Goal: Information Seeking & Learning: Find specific fact

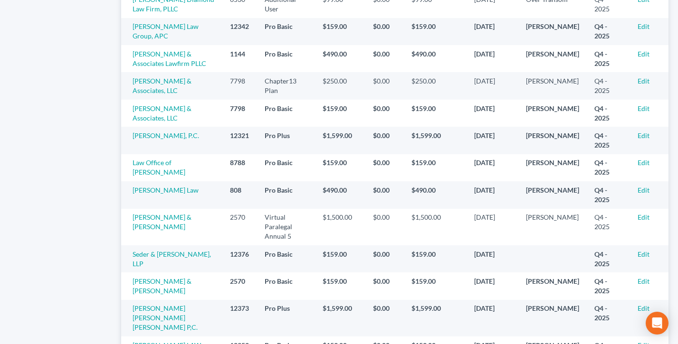
scroll to position [691, 0]
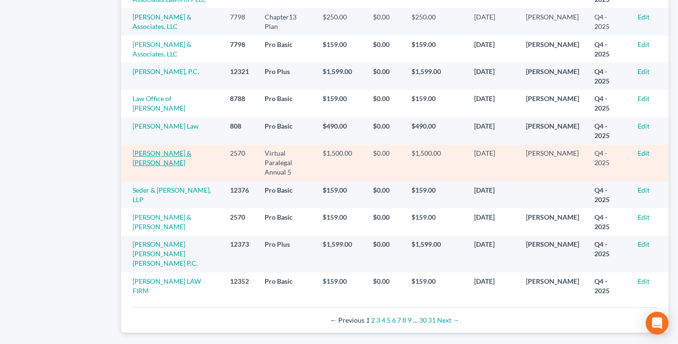
click at [157, 149] on link "[PERSON_NAME] & [PERSON_NAME]" at bounding box center [161, 158] width 59 height 18
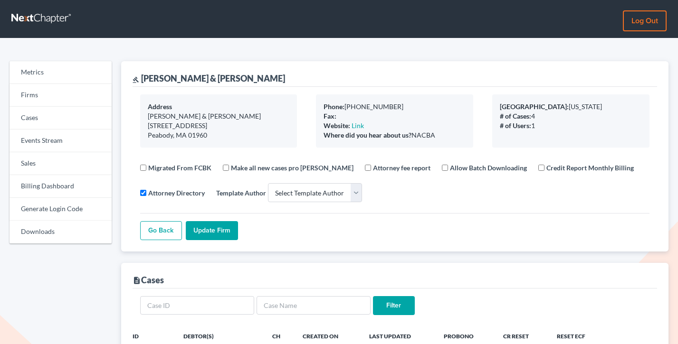
select select
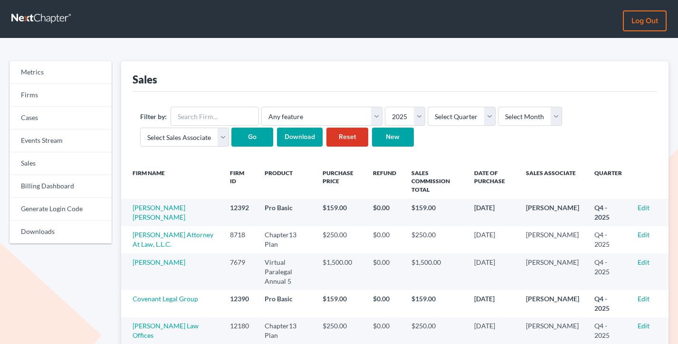
scroll to position [691, 0]
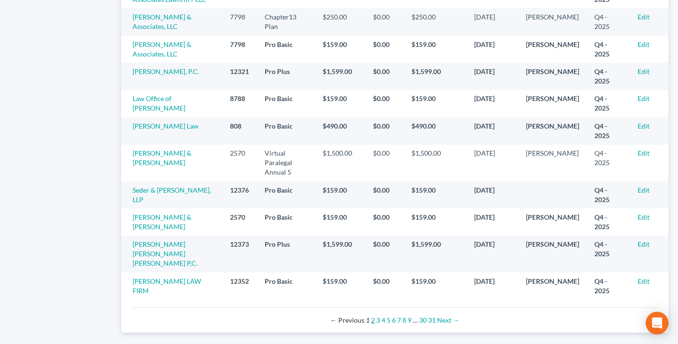
click at [372, 316] on link "2" at bounding box center [373, 320] width 4 height 8
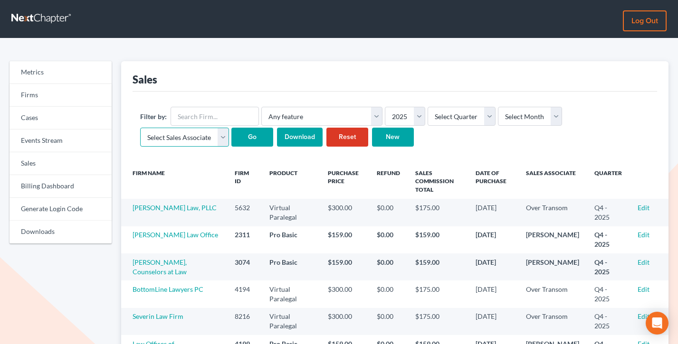
click at [203, 143] on select "Select Sales Associate Alex Seymour Over Transom Tim Shadoan" at bounding box center [184, 137] width 89 height 19
select select "7676"
click at [140, 128] on select "Select Sales Associate Alex Seymour Over Transom Tim Shadoan" at bounding box center [184, 137] width 89 height 19
click at [521, 113] on select "Select Month January February March April May June July August September Octobe…" at bounding box center [530, 116] width 64 height 19
select select "10"
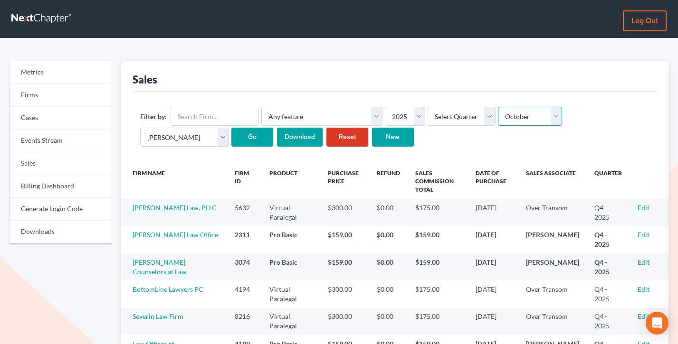
click at [498, 107] on select "Select Month January February March April May June July August September Octobe…" at bounding box center [530, 116] width 64 height 19
click at [243, 136] on input "Go" at bounding box center [252, 137] width 42 height 19
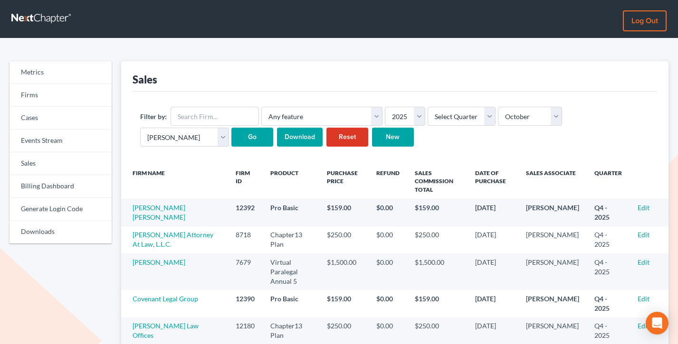
click at [295, 141] on input "Download" at bounding box center [300, 137] width 46 height 19
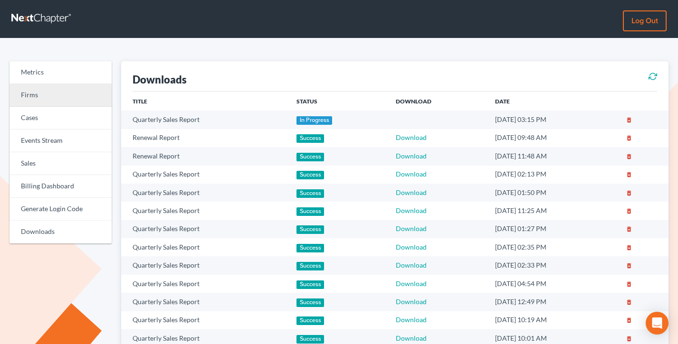
click at [34, 99] on link "Firms" at bounding box center [60, 95] width 102 height 23
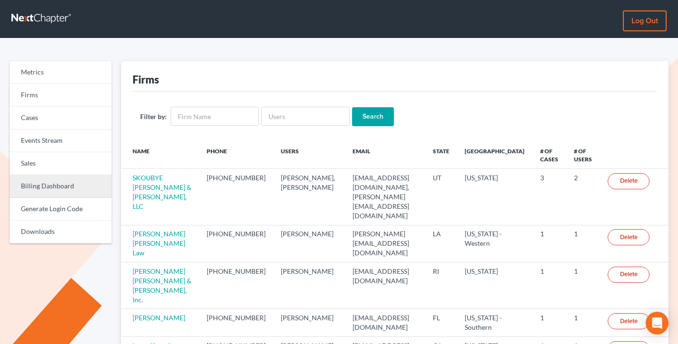
click at [32, 184] on link "Billing Dashboard" at bounding box center [60, 186] width 102 height 23
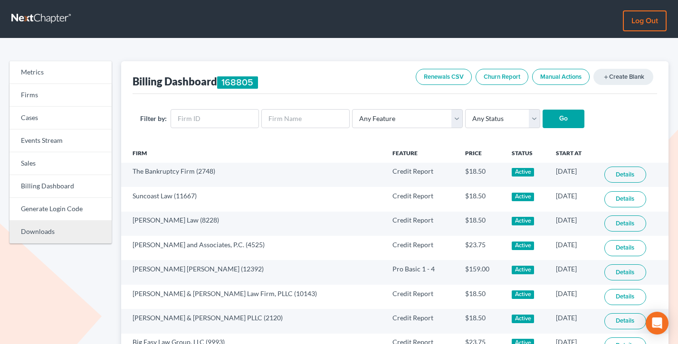
click at [40, 229] on link "Downloads" at bounding box center [60, 232] width 102 height 23
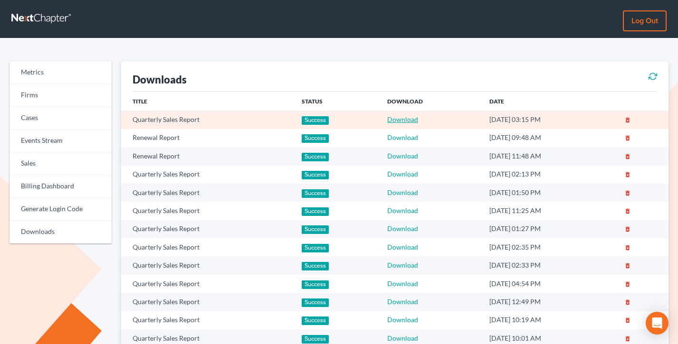
click at [391, 120] on link "Download" at bounding box center [402, 119] width 31 height 8
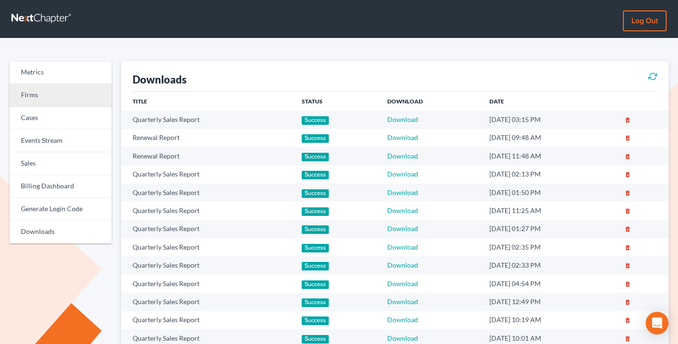
click at [59, 94] on link "Firms" at bounding box center [60, 95] width 102 height 23
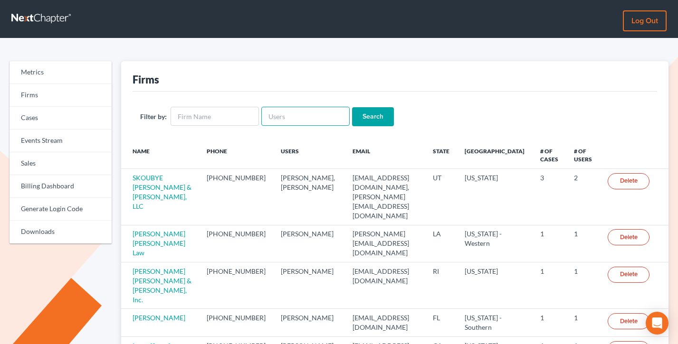
click at [289, 118] on input "text" at bounding box center [305, 116] width 88 height 19
paste input "[EMAIL_ADDRESS][DOMAIN_NAME]"
type input "[EMAIL_ADDRESS][DOMAIN_NAME]"
click at [352, 107] on input "Search" at bounding box center [373, 116] width 42 height 19
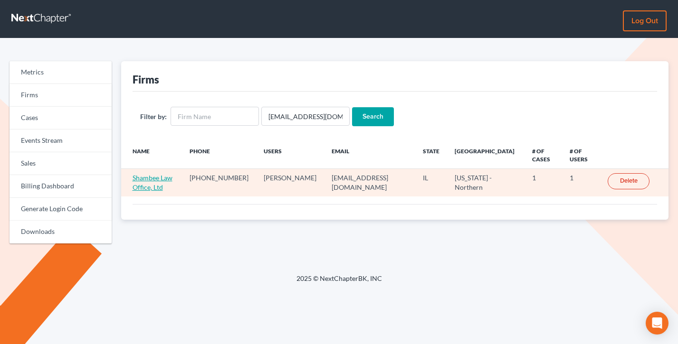
click at [155, 176] on link "Shambee Law Office, Ltd" at bounding box center [152, 183] width 40 height 18
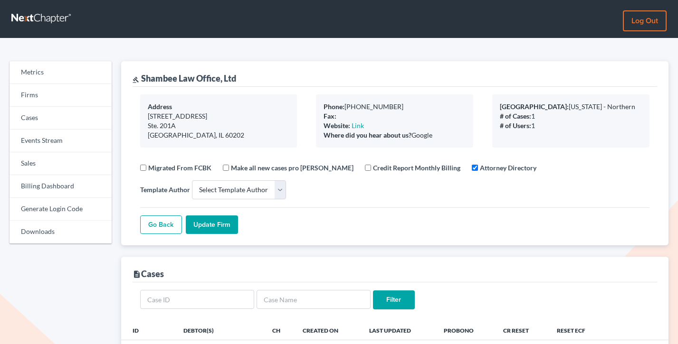
select select
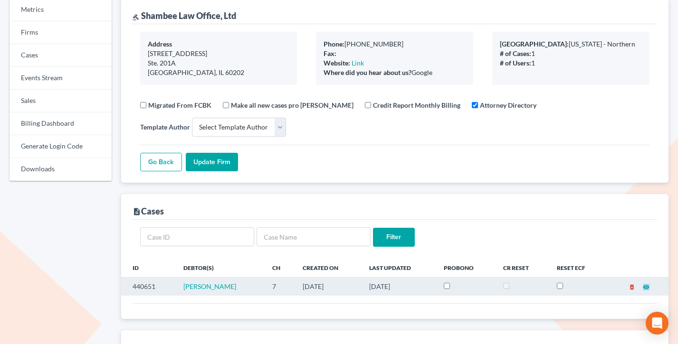
scroll to position [36, 0]
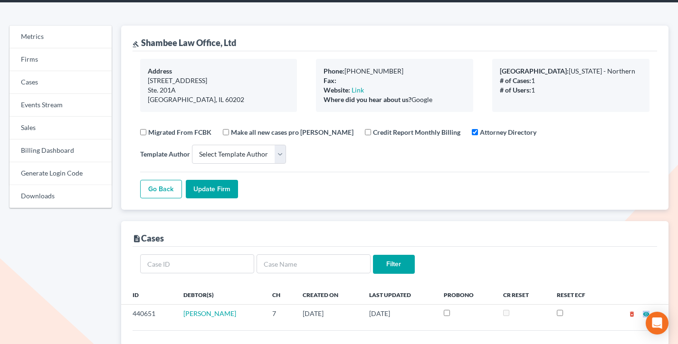
drag, startPoint x: 435, startPoint y: 101, endPoint x: 318, endPoint y: 70, distance: 121.6
click at [318, 70] on div "Phone: 773-741-3602 Fax: Website: Link Where did you hear about us? Google" at bounding box center [394, 85] width 157 height 53
click at [28, 57] on link "Firms" at bounding box center [60, 59] width 102 height 23
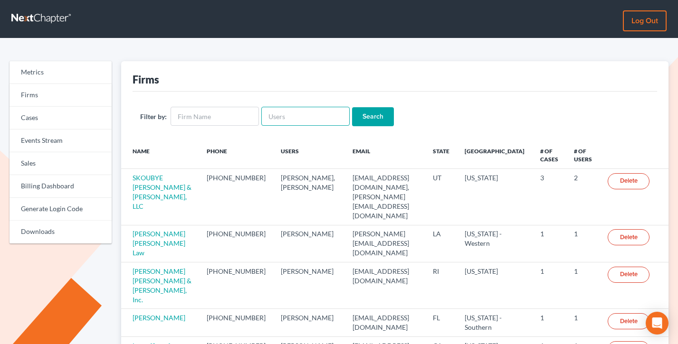
click at [289, 120] on input "text" at bounding box center [305, 116] width 88 height 19
paste input "[EMAIL_ADDRESS][DOMAIN_NAME]"
type input "[EMAIL_ADDRESS][DOMAIN_NAME]"
click at [352, 107] on input "Search" at bounding box center [373, 116] width 42 height 19
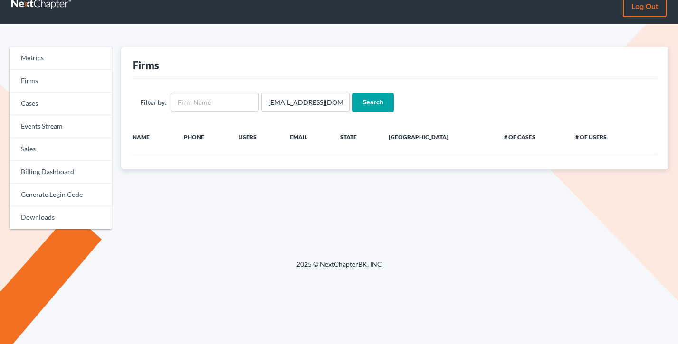
scroll to position [29, 0]
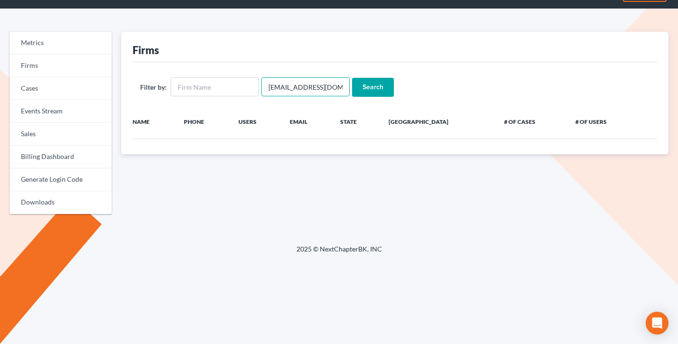
click at [275, 87] on input "[EMAIL_ADDRESS][DOMAIN_NAME]" at bounding box center [305, 86] width 88 height 19
type input "[PERSON_NAME][EMAIL_ADDRESS][DOMAIN_NAME]"
click at [352, 78] on input "Search" at bounding box center [373, 87] width 42 height 19
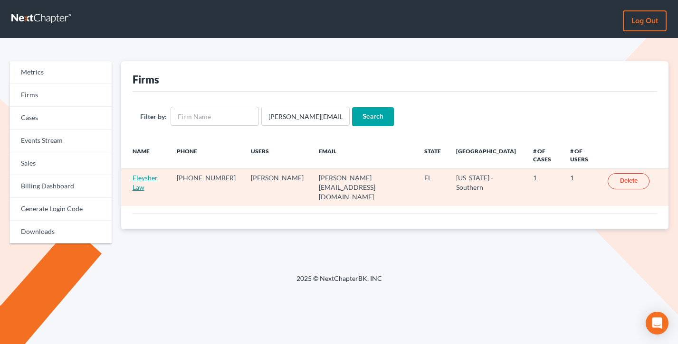
click at [156, 174] on link "Fleysher Law" at bounding box center [144, 183] width 25 height 18
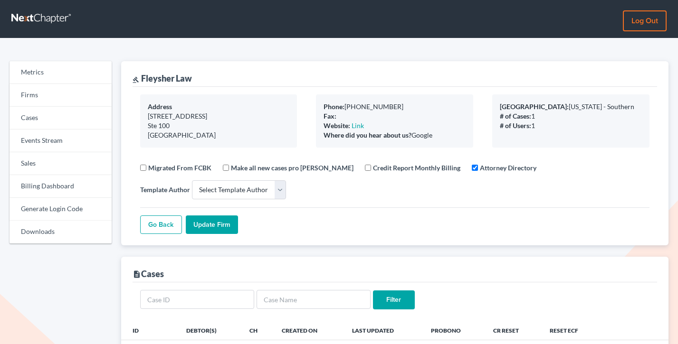
select select
click at [638, 22] on link "Log out" at bounding box center [645, 20] width 44 height 21
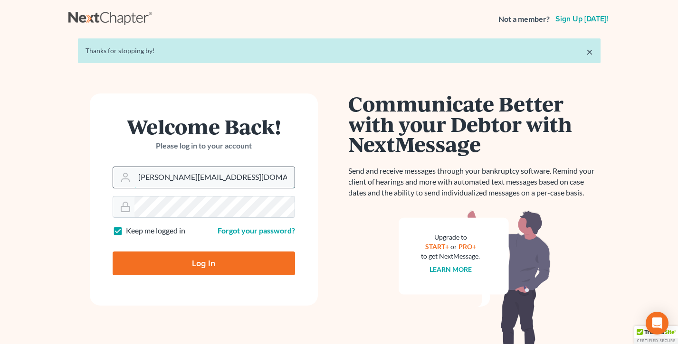
click at [197, 179] on input "[PERSON_NAME][EMAIL_ADDRESS][DOMAIN_NAME]" at bounding box center [214, 177] width 160 height 21
type input "[EMAIL_ADDRESS][DOMAIN_NAME]"
click at [205, 265] on input "Log In" at bounding box center [204, 264] width 182 height 24
type input "Thinking..."
